Goal: Find specific page/section: Find specific page/section

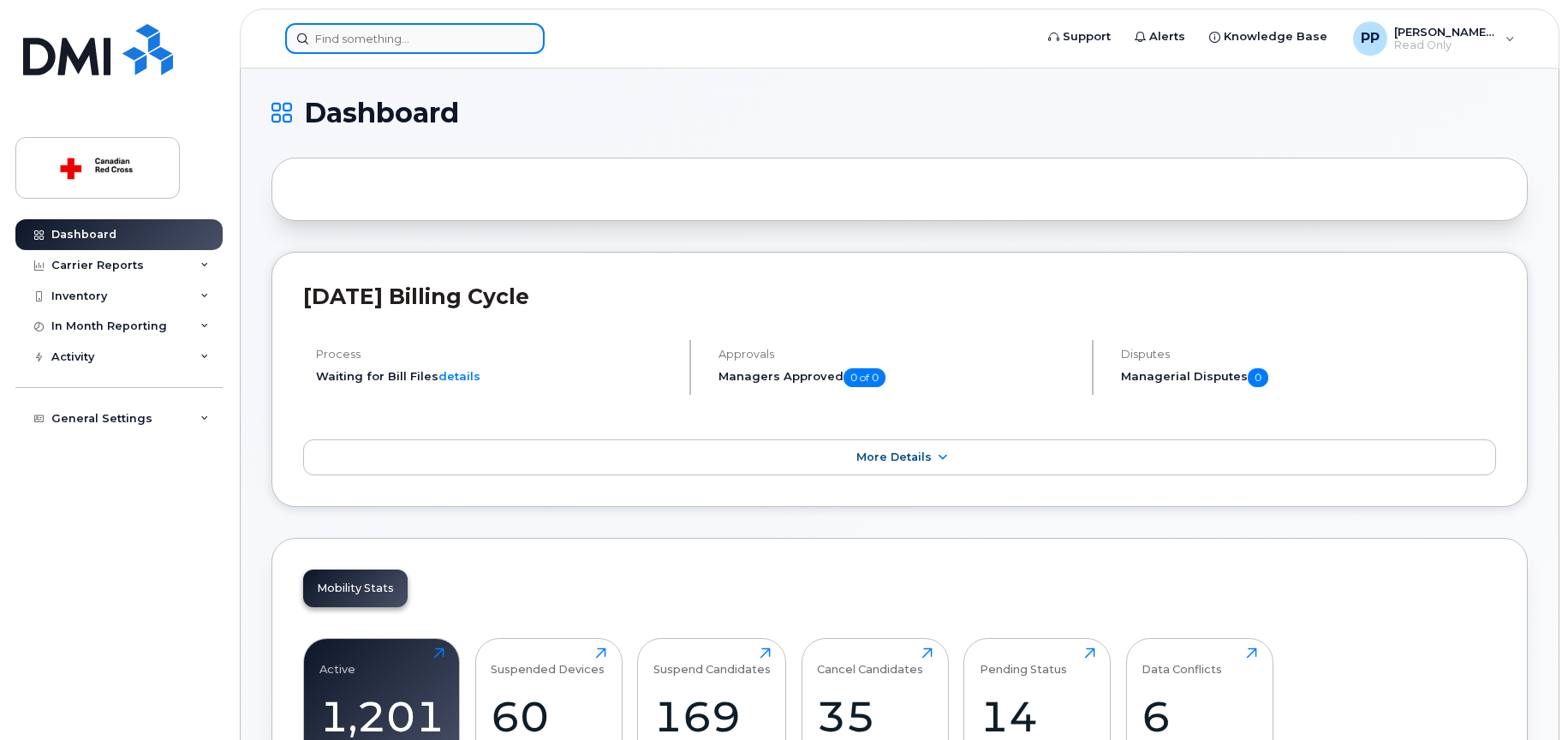
click at [391, 31] on input at bounding box center [414, 38] width 259 height 31
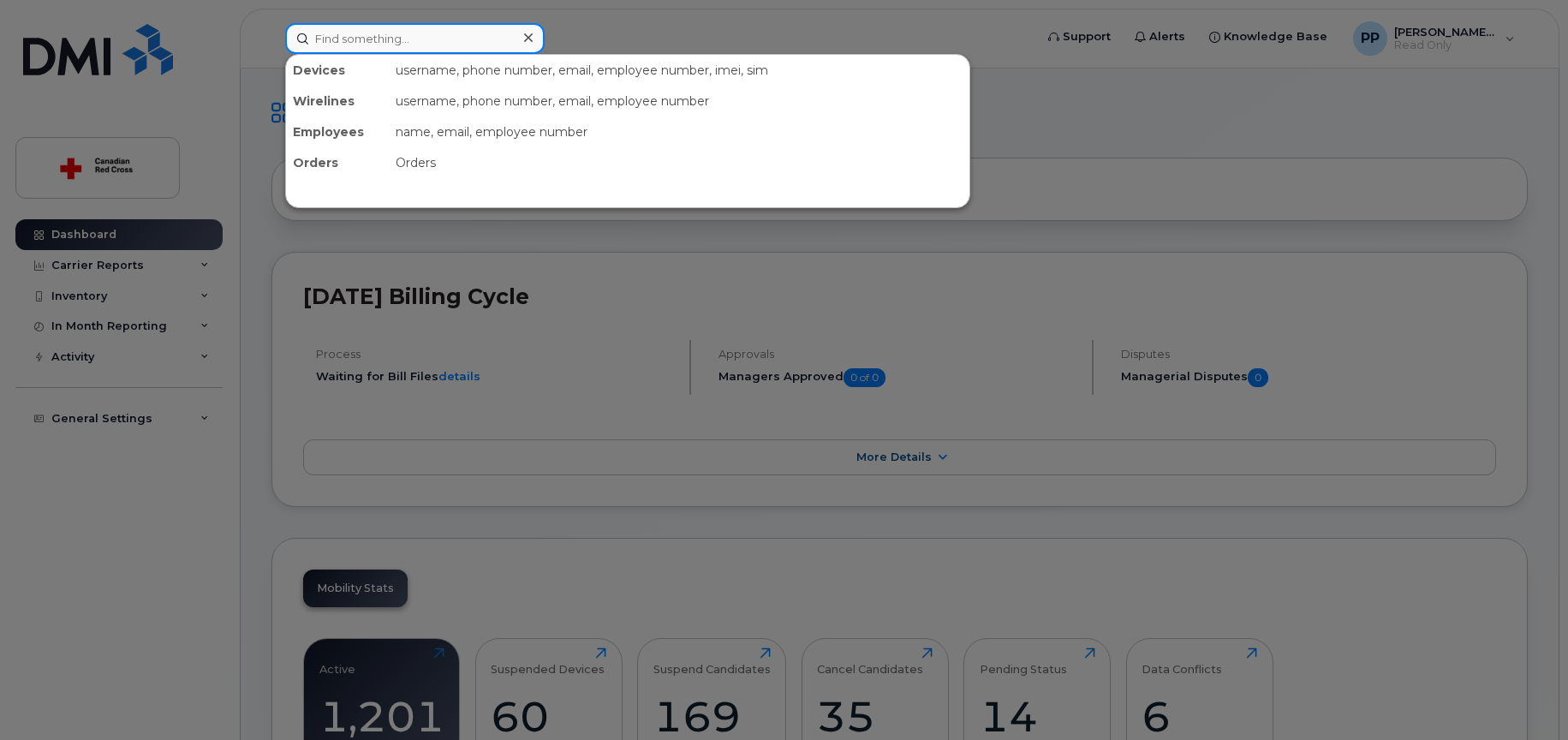
paste input "89302610207420215540"
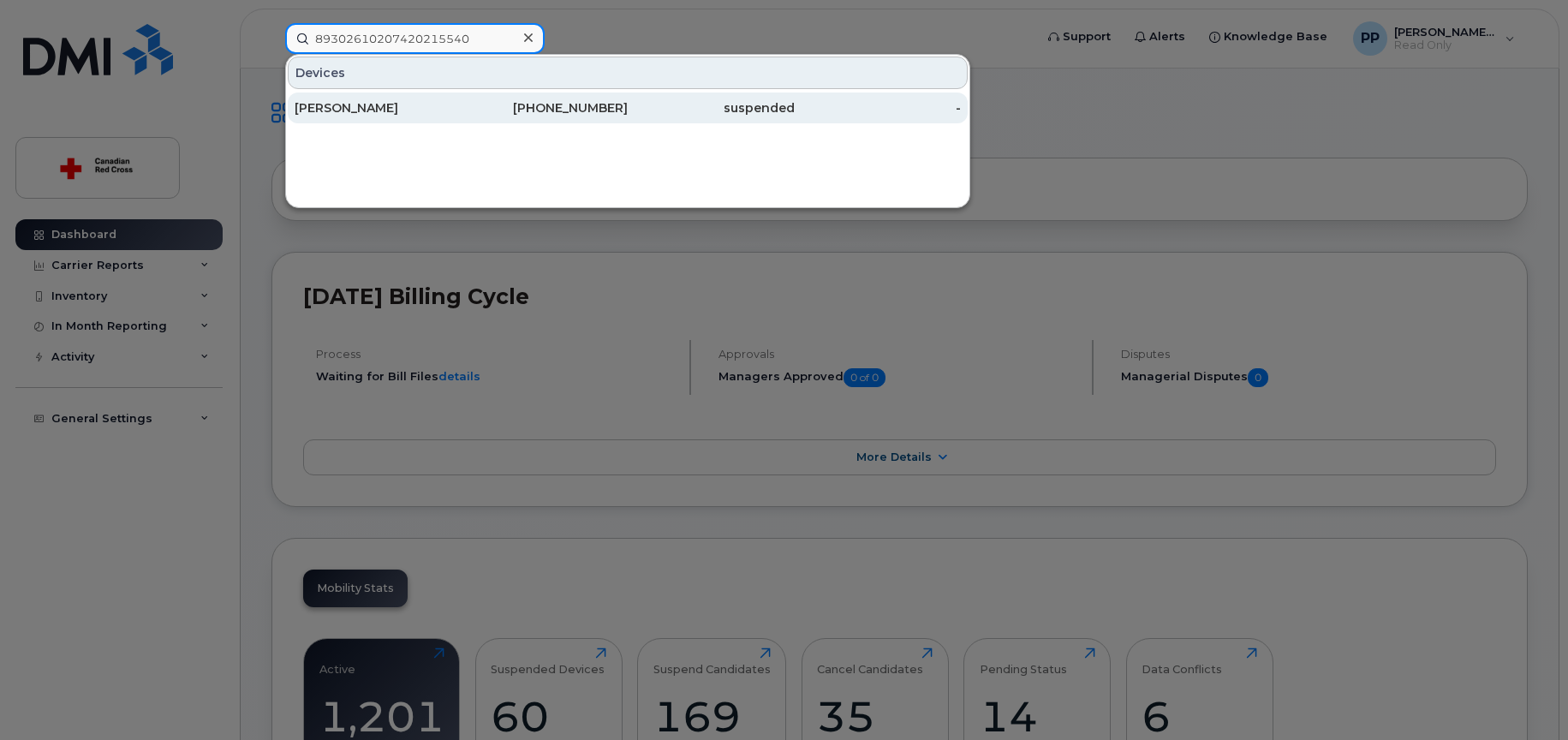
type input "89302610207420215540"
click at [366, 110] on div "[PERSON_NAME]" at bounding box center [377, 108] width 167 height 17
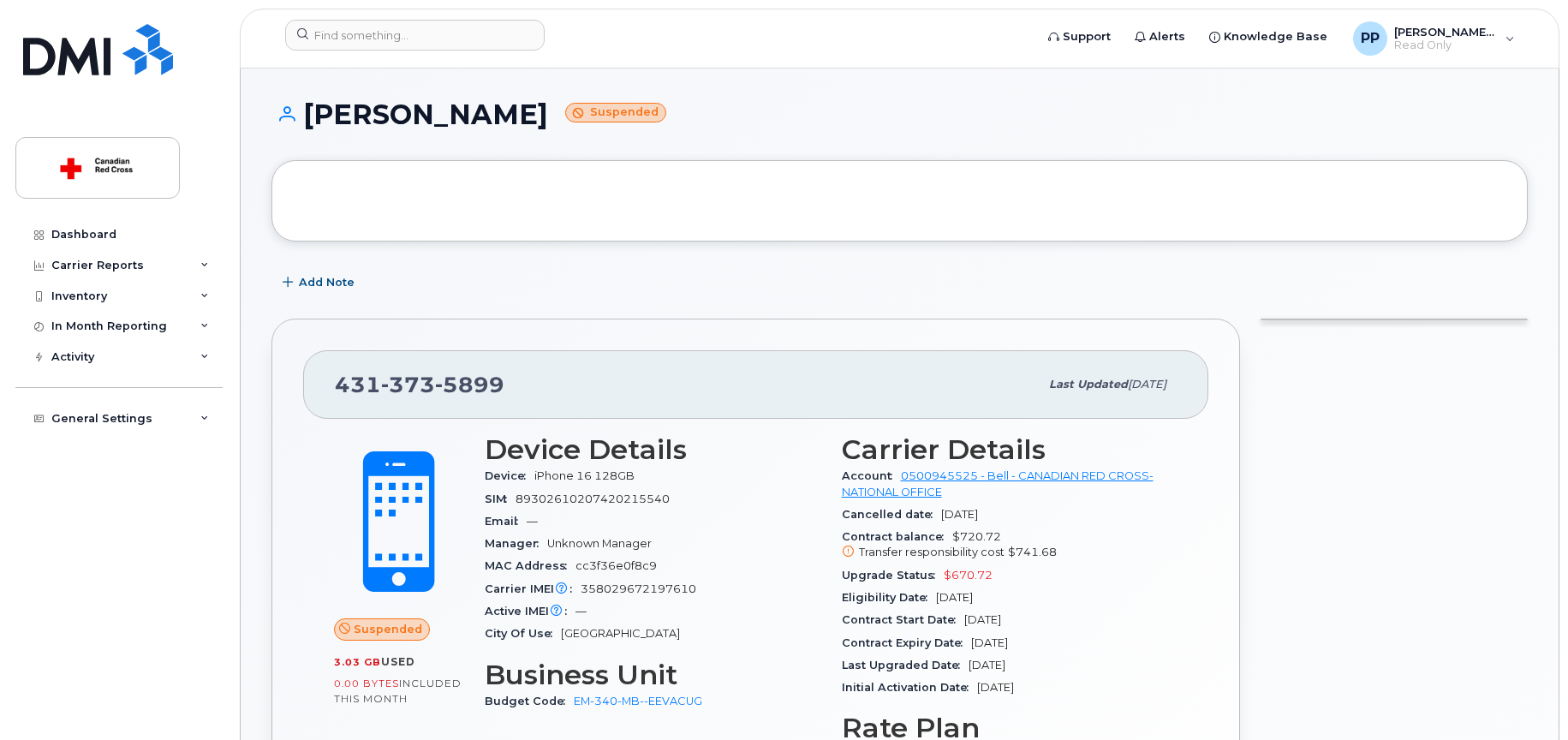
click at [634, 497] on span "89302610207420215540" at bounding box center [592, 499] width 154 height 13
copy span "89302610207420215540"
